Goal: Find specific page/section: Locate a particular part of the current website

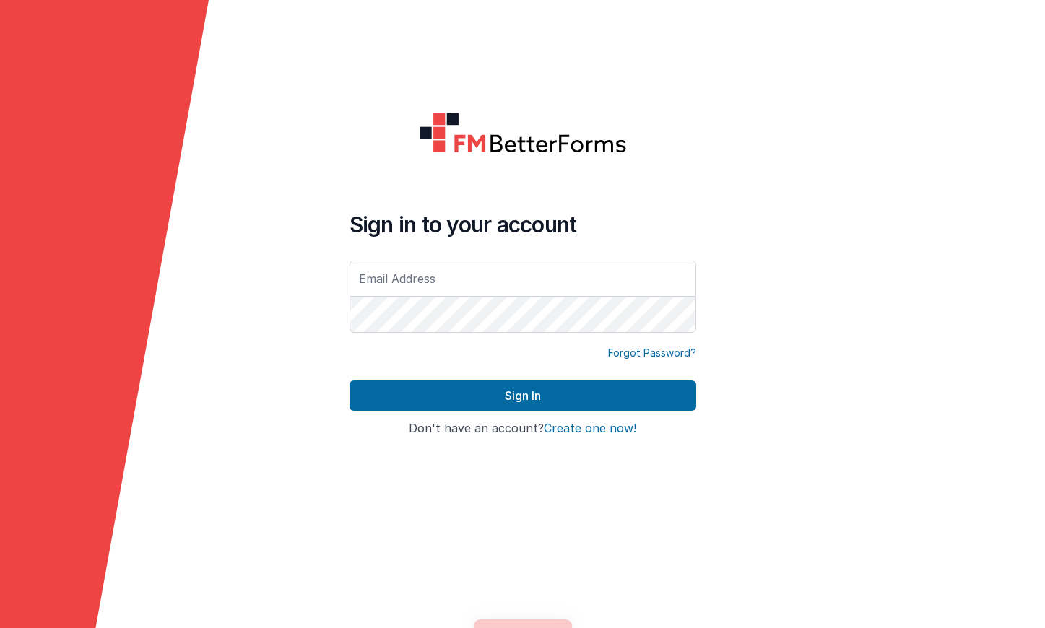
click at [425, 285] on input "text" at bounding box center [523, 279] width 347 height 36
type input "[PERSON_NAME][EMAIL_ADDRESS][DOMAIN_NAME]"
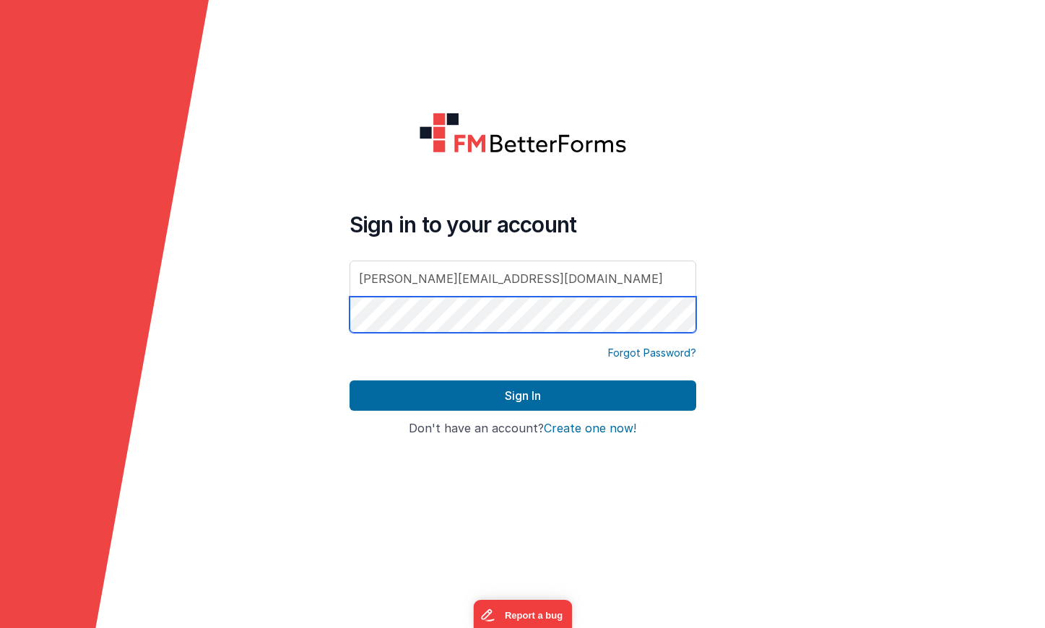
click at [306, 312] on form "Sign in to your account [PERSON_NAME][EMAIL_ADDRESS][DOMAIN_NAME] Forgot Passwo…" at bounding box center [522, 314] width 1045 height 628
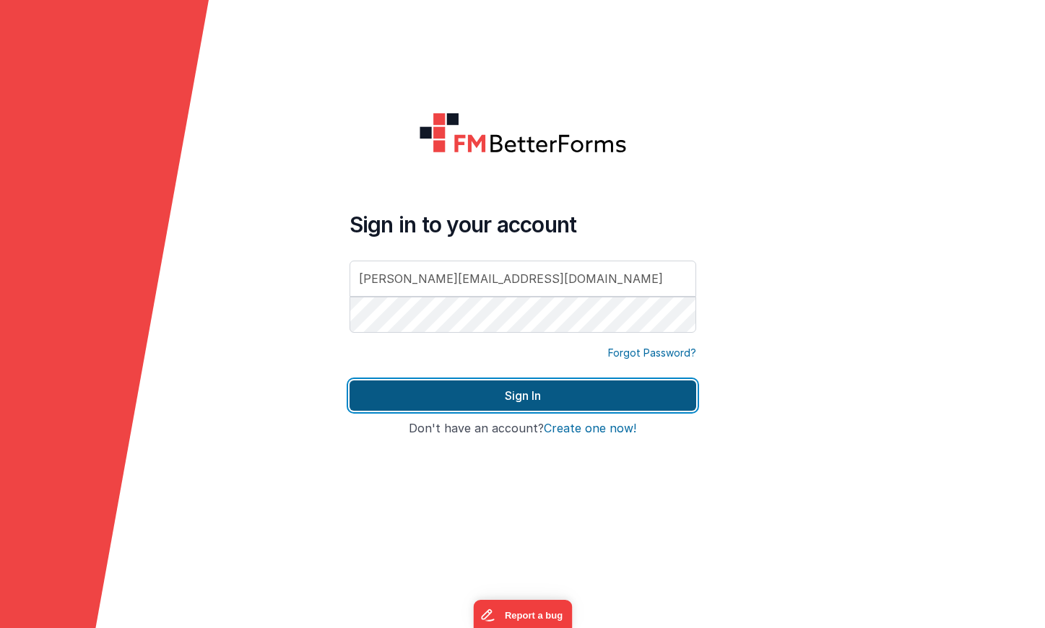
click at [521, 394] on button "Sign In" at bounding box center [523, 396] width 347 height 30
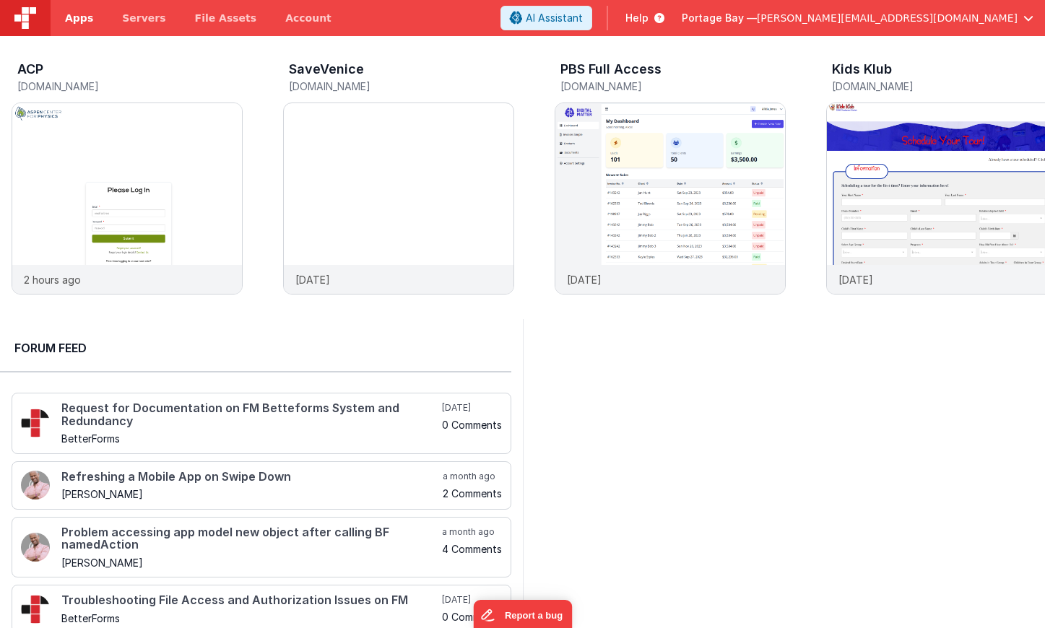
click at [74, 17] on span "Apps" at bounding box center [79, 18] width 28 height 14
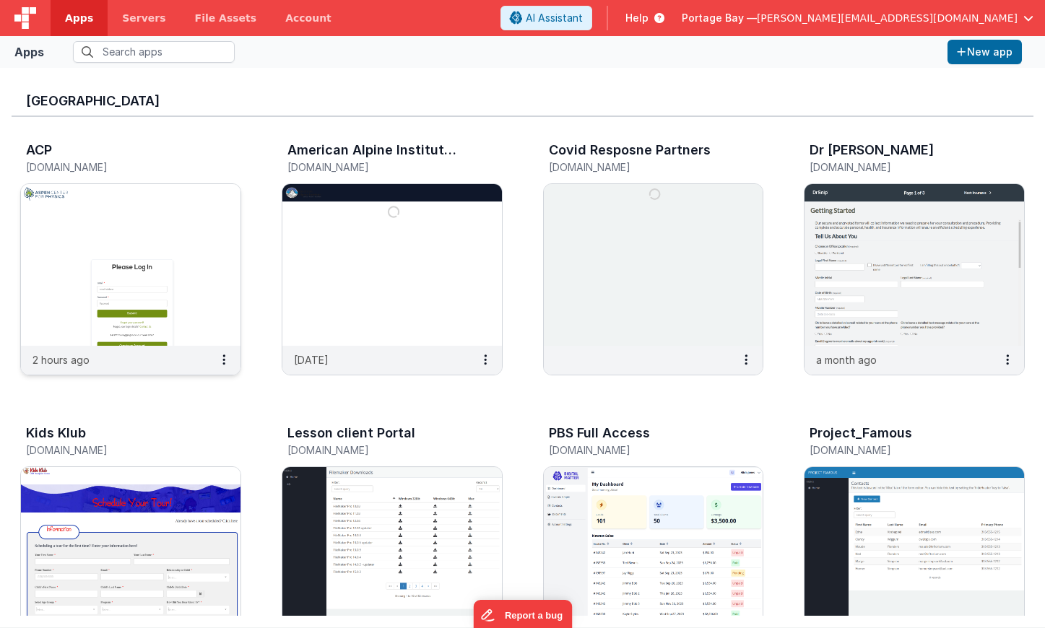
click at [104, 272] on img at bounding box center [131, 265] width 220 height 162
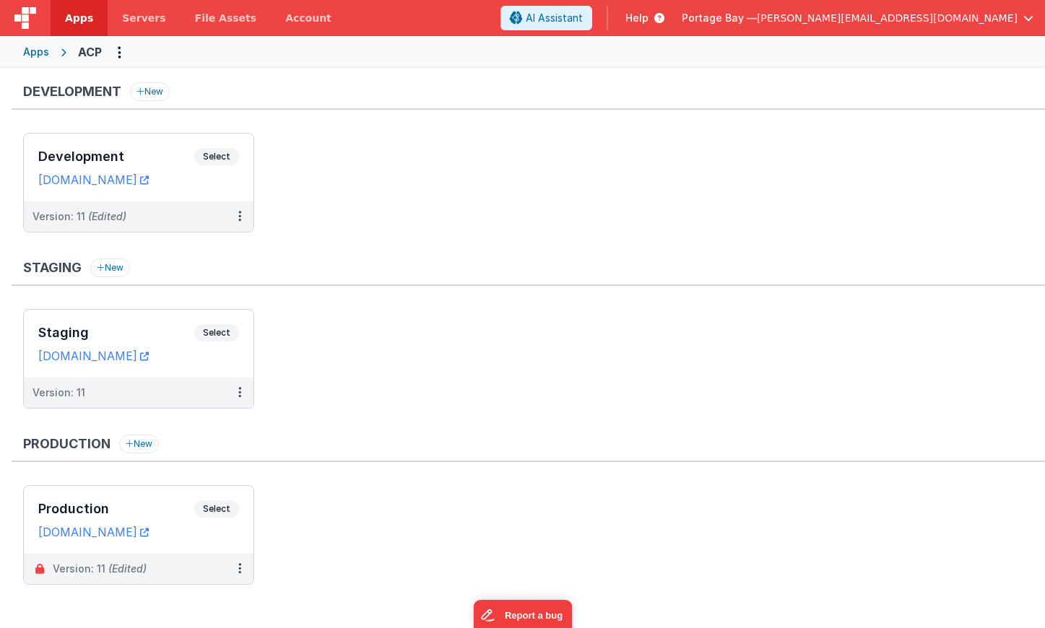
click at [79, 14] on span "Apps" at bounding box center [79, 18] width 28 height 14
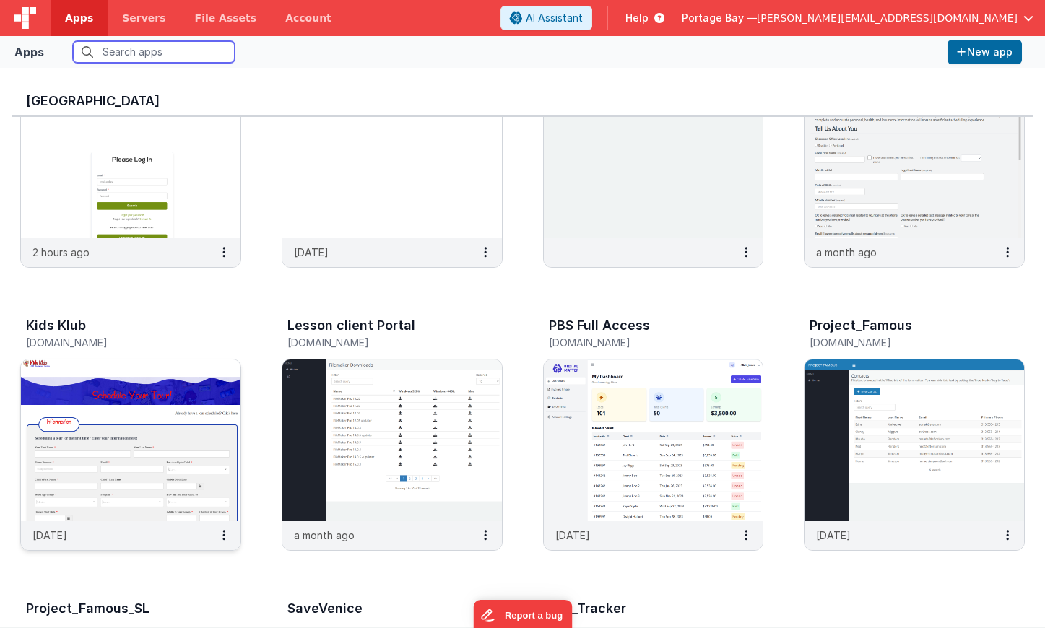
scroll to position [108, 0]
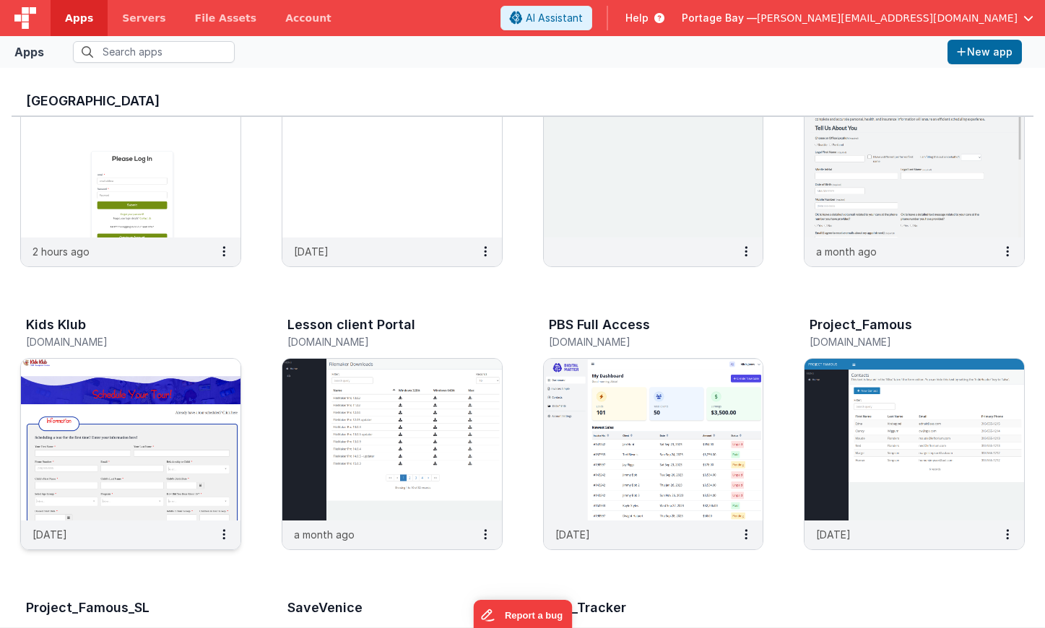
click at [179, 376] on img at bounding box center [131, 440] width 220 height 162
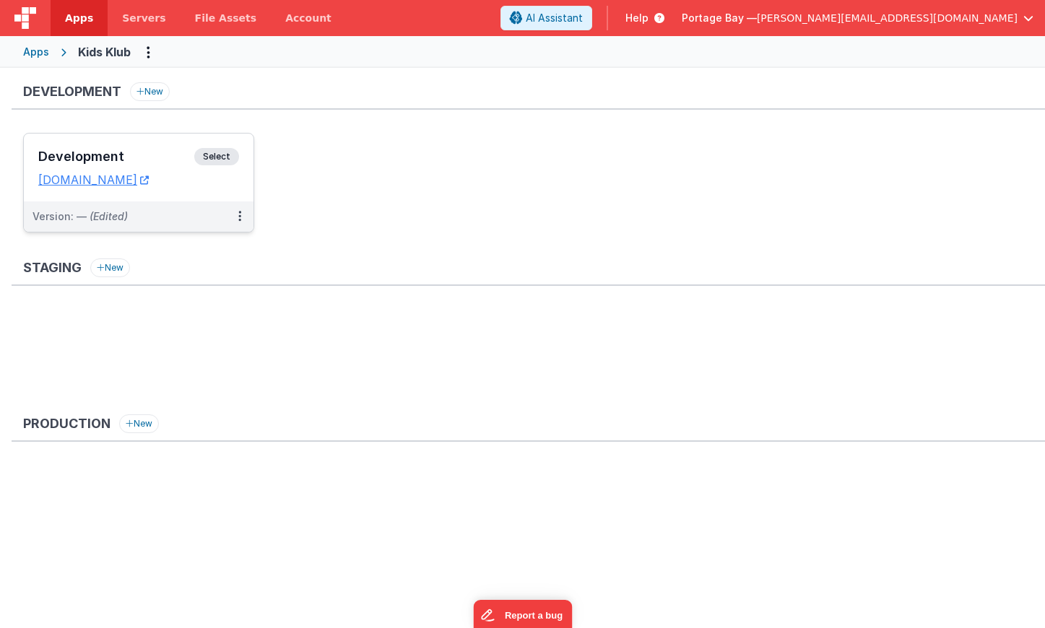
click at [228, 151] on span "Select" at bounding box center [216, 156] width 45 height 17
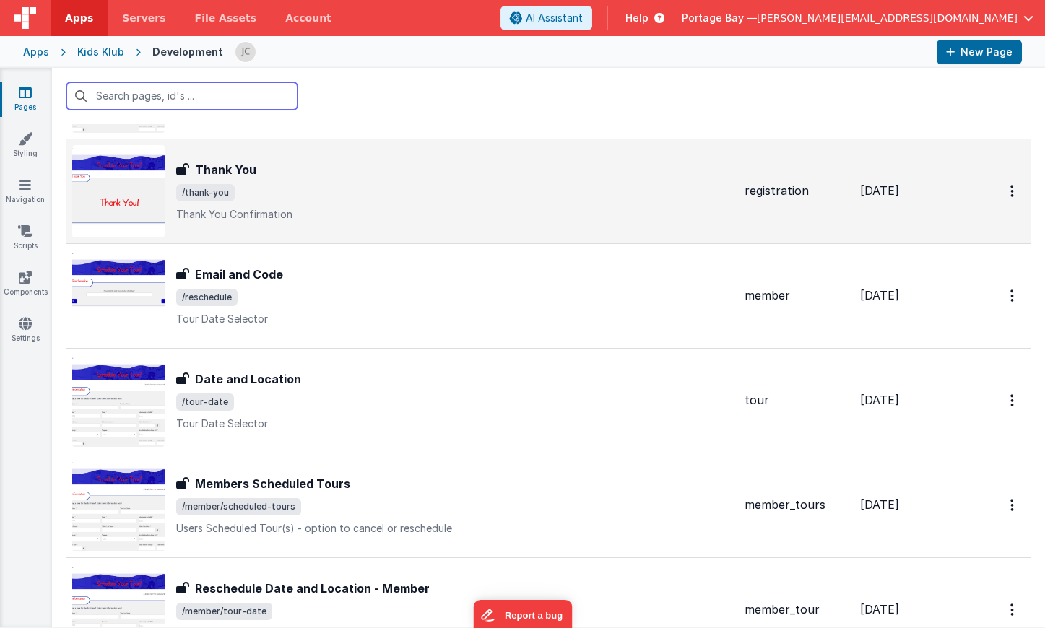
scroll to position [121, 0]
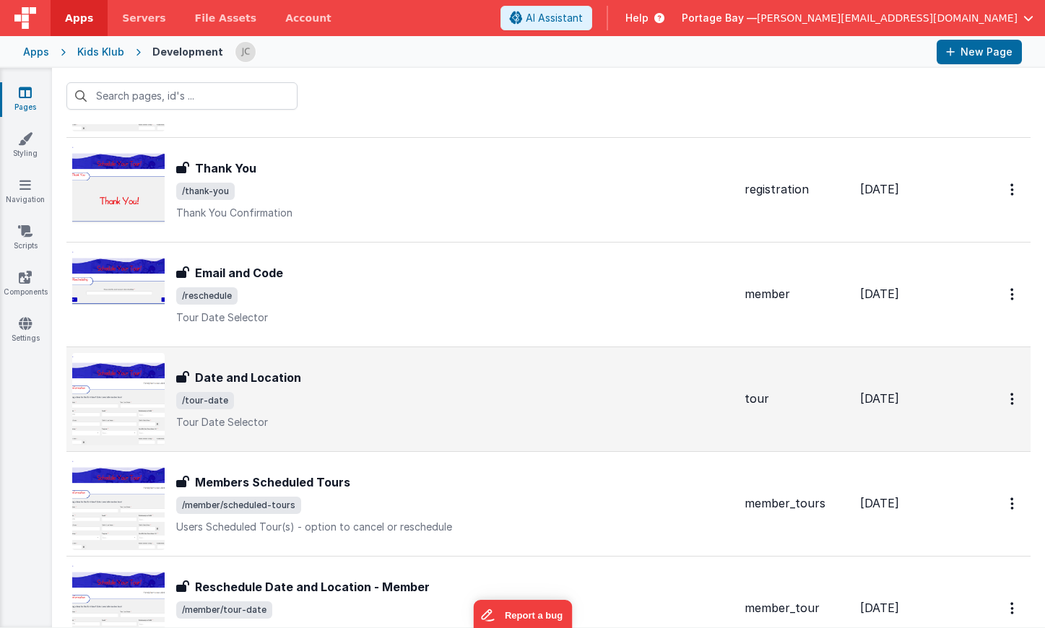
click at [370, 392] on span "/tour-date" at bounding box center [454, 400] width 557 height 17
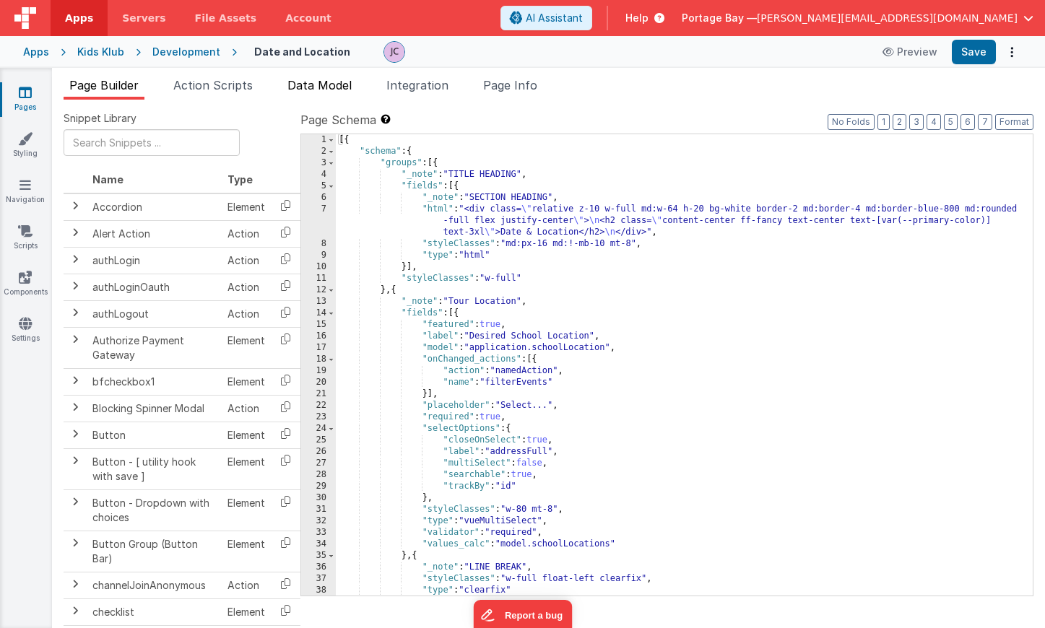
click at [317, 88] on span "Data Model" at bounding box center [319, 85] width 64 height 14
